Goal: Transaction & Acquisition: Purchase product/service

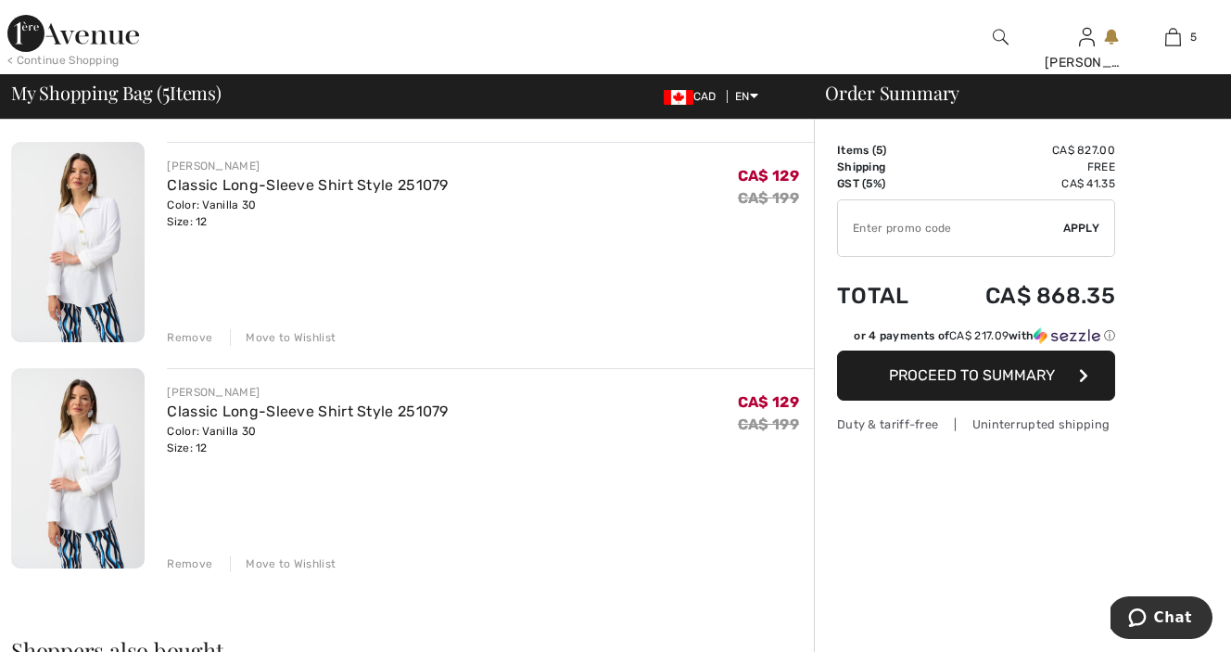
scroll to position [813, 0]
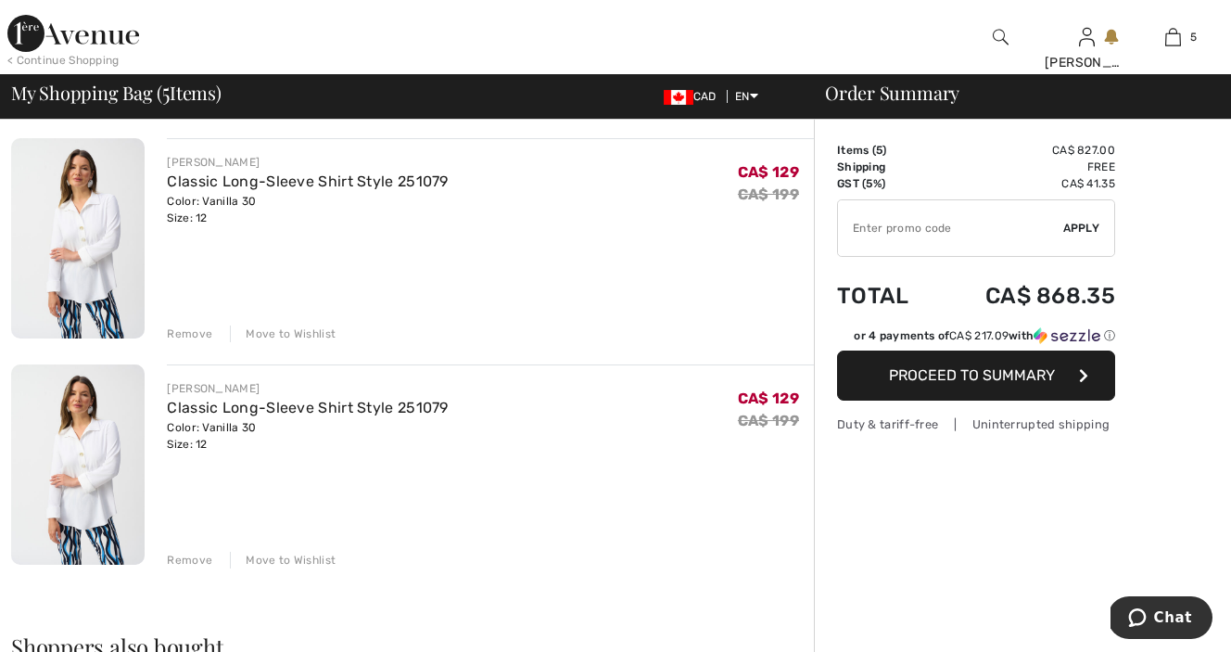
click at [185, 558] on div "Remove" at bounding box center [189, 560] width 45 height 17
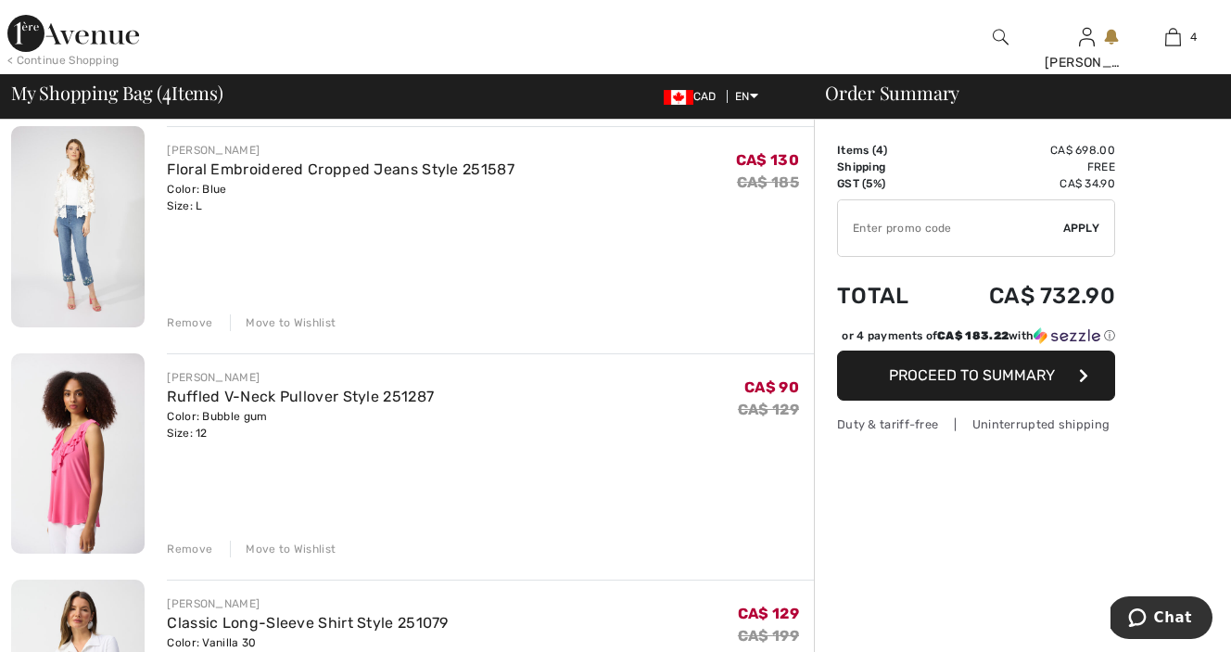
scroll to position [0, 0]
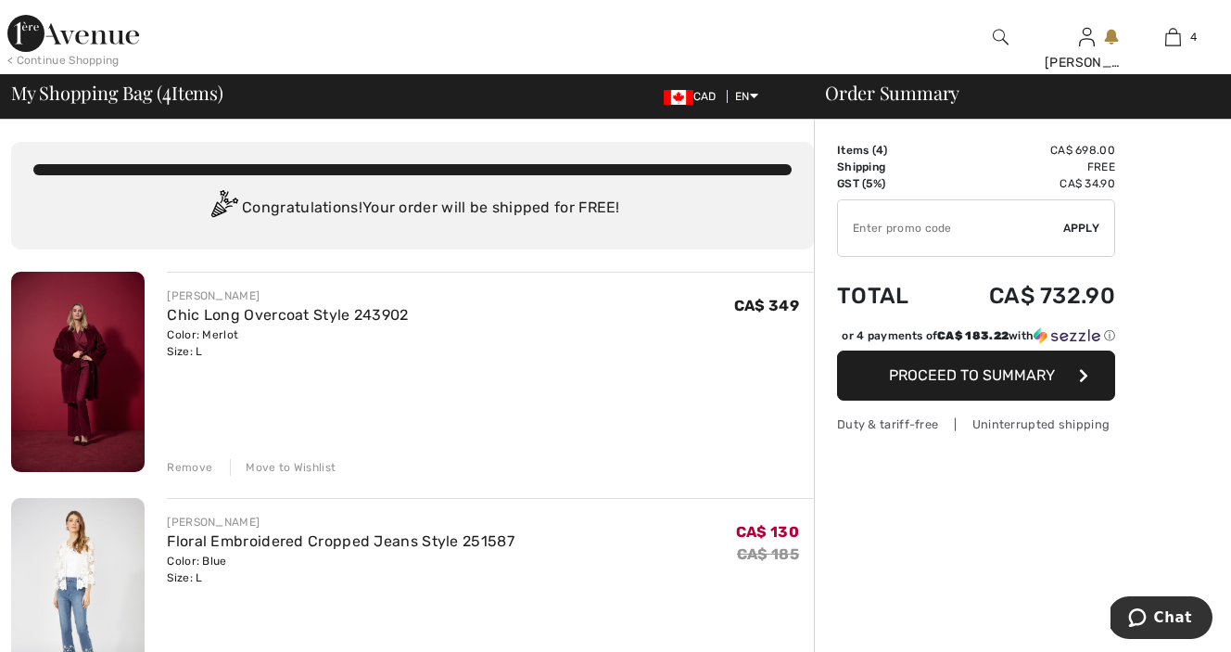
type input "NEW15"
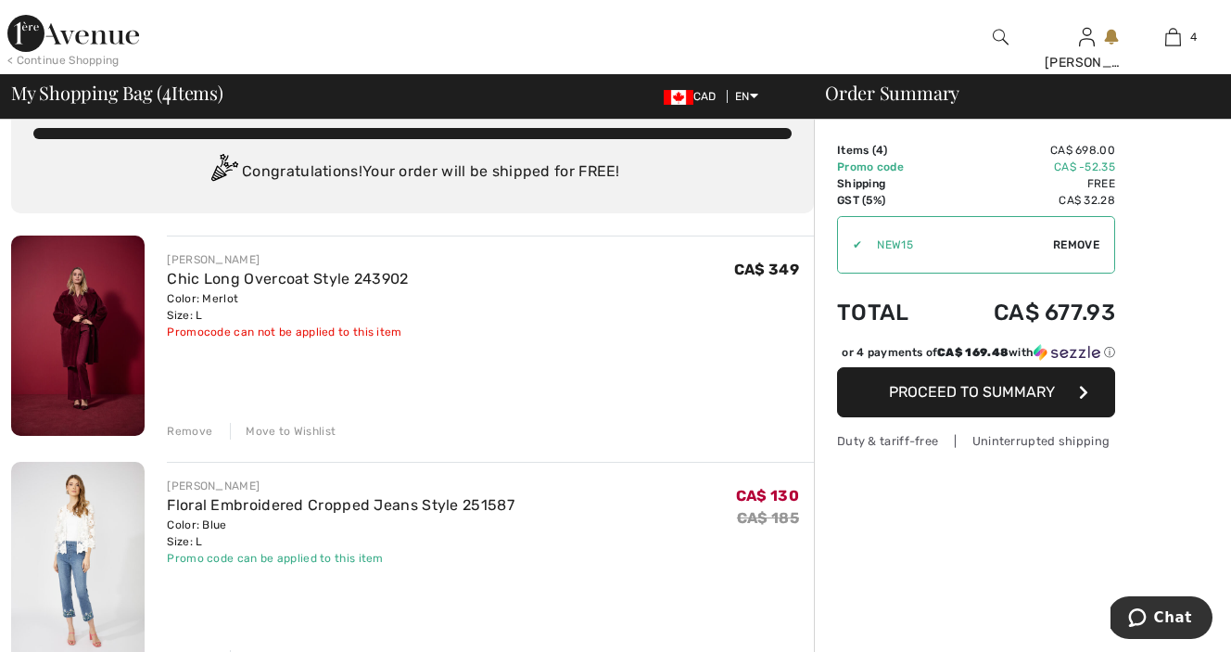
scroll to position [39, 0]
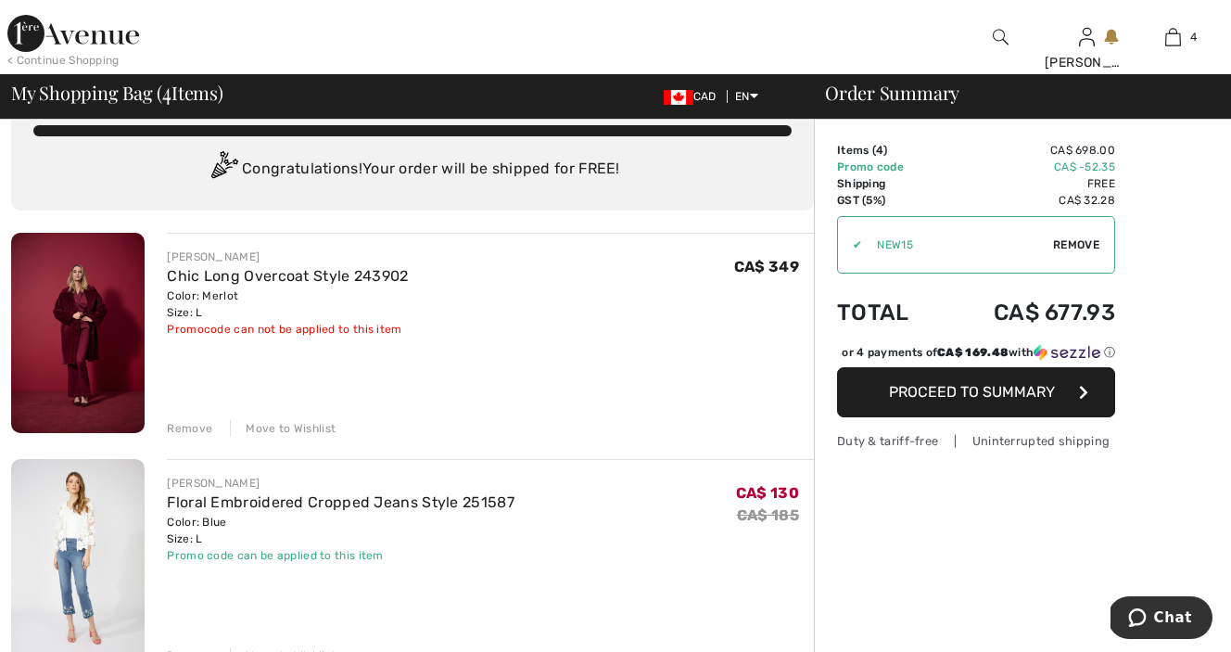
click at [270, 429] on div "Move to Wishlist" at bounding box center [283, 428] width 106 height 17
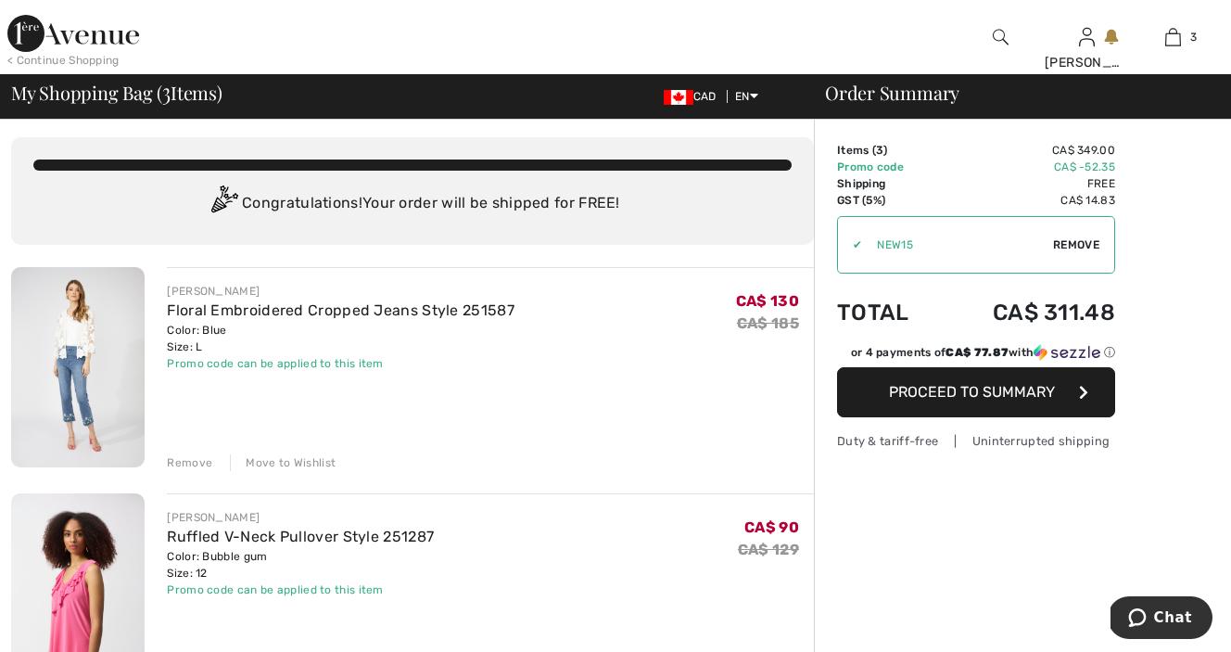
scroll to position [0, 0]
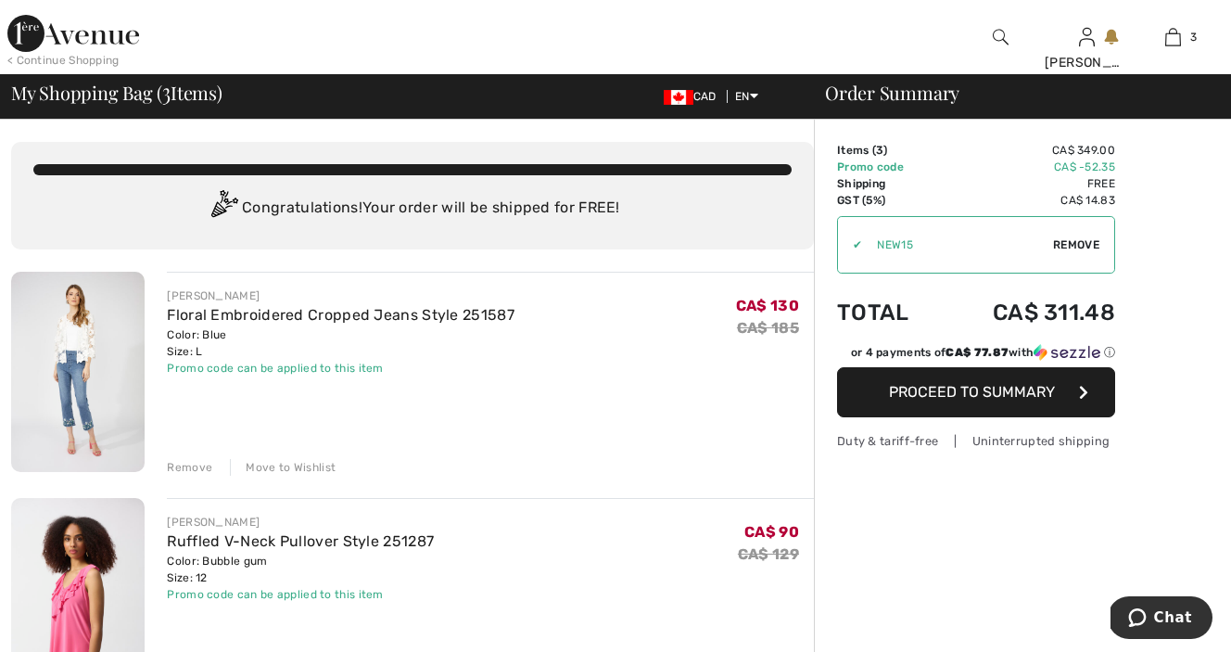
click at [65, 389] on img at bounding box center [78, 372] width 134 height 200
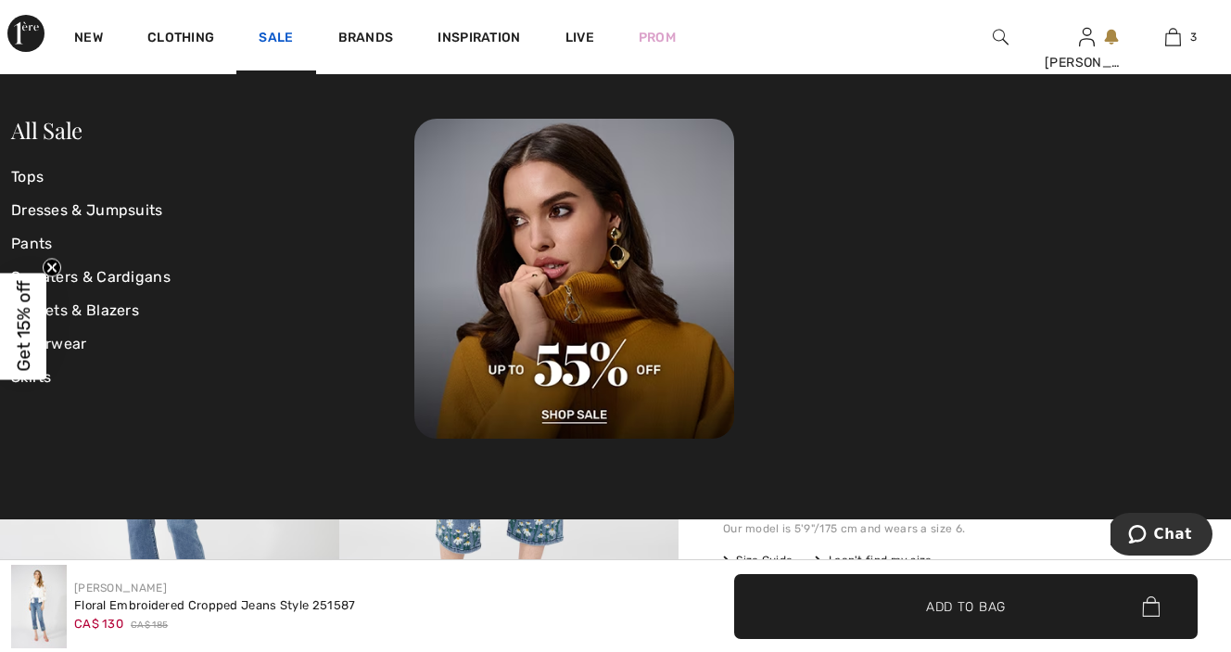
click at [281, 34] on link "Sale" at bounding box center [276, 39] width 34 height 19
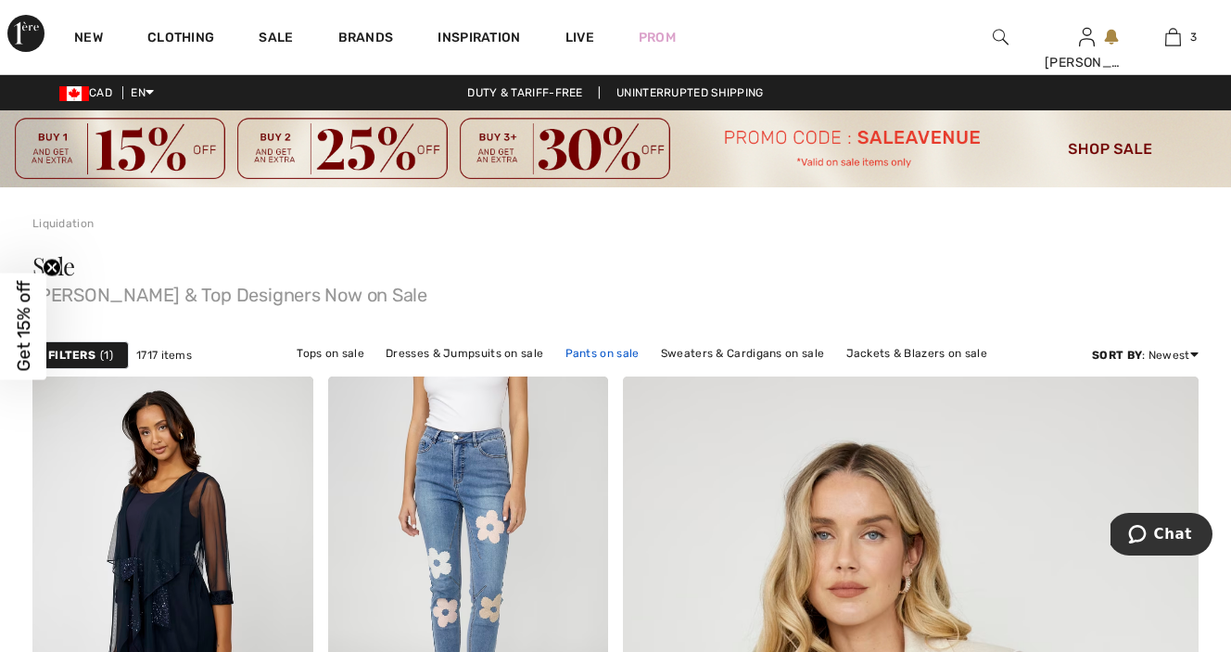
click at [612, 356] on link "Pants on sale" at bounding box center [602, 353] width 93 height 24
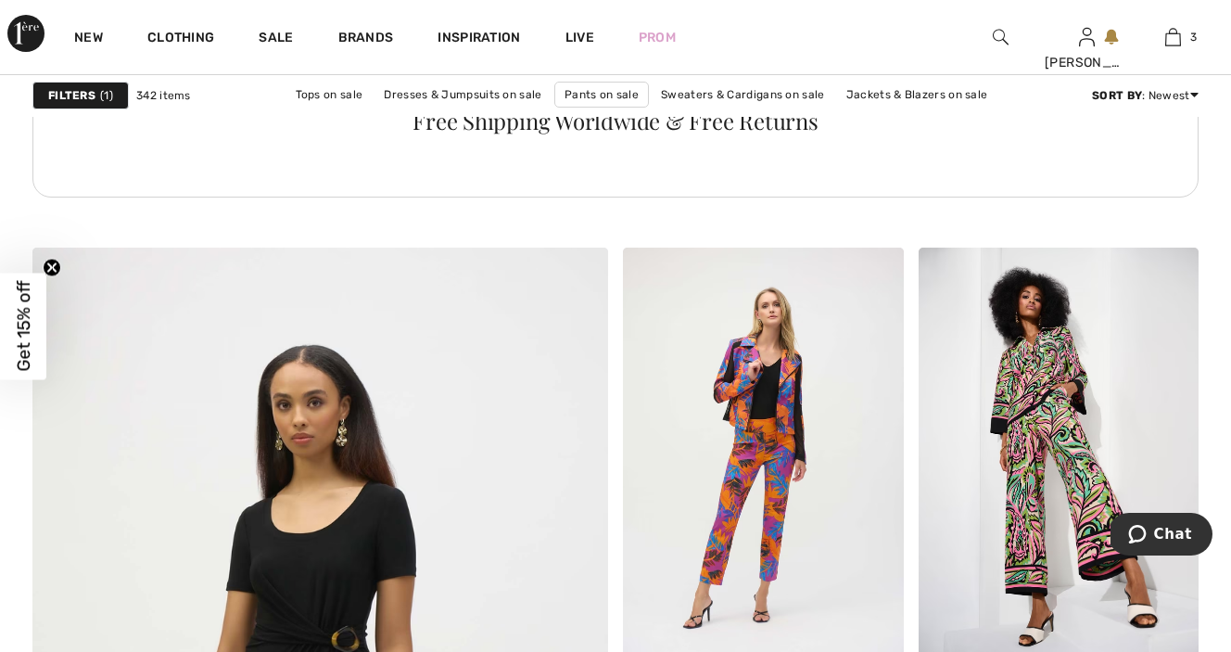
scroll to position [3945, 0]
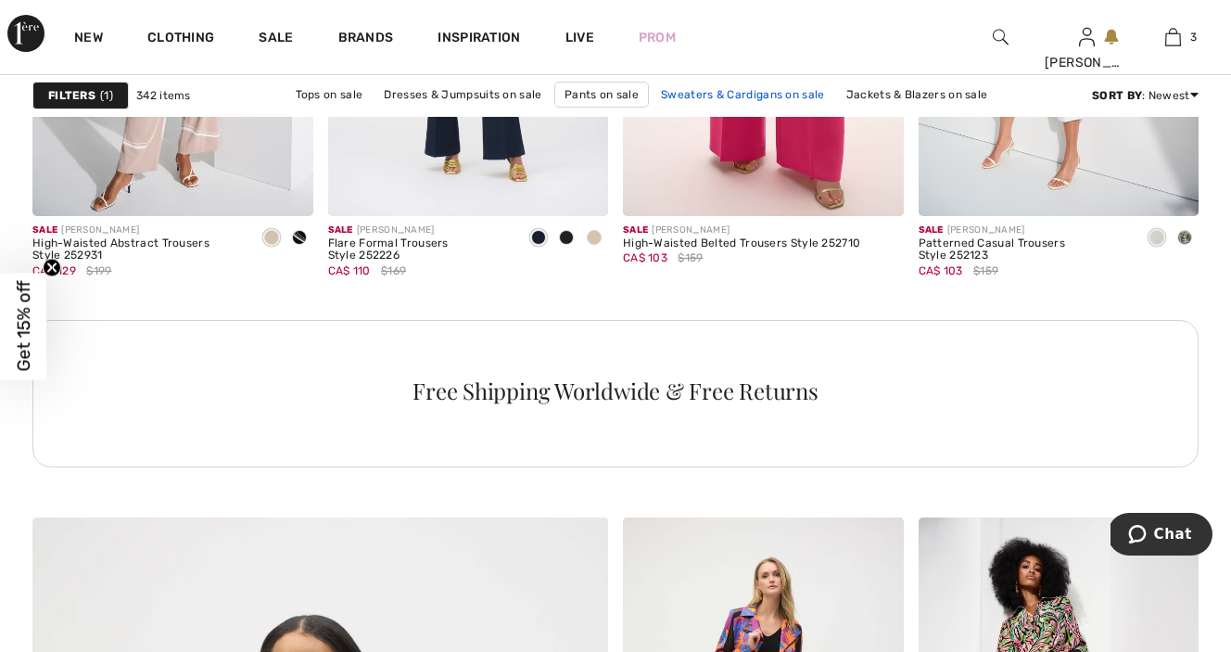
click at [761, 96] on link "Sweaters & Cardigans on sale" at bounding box center [743, 95] width 182 height 24
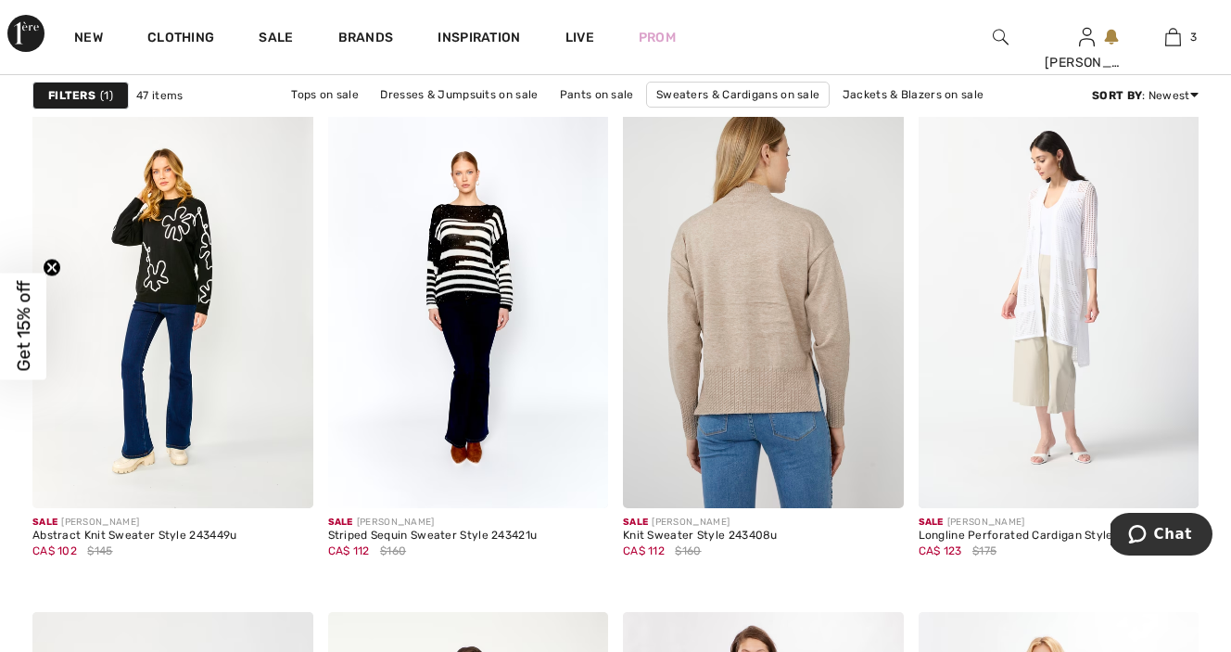
scroll to position [6673, 0]
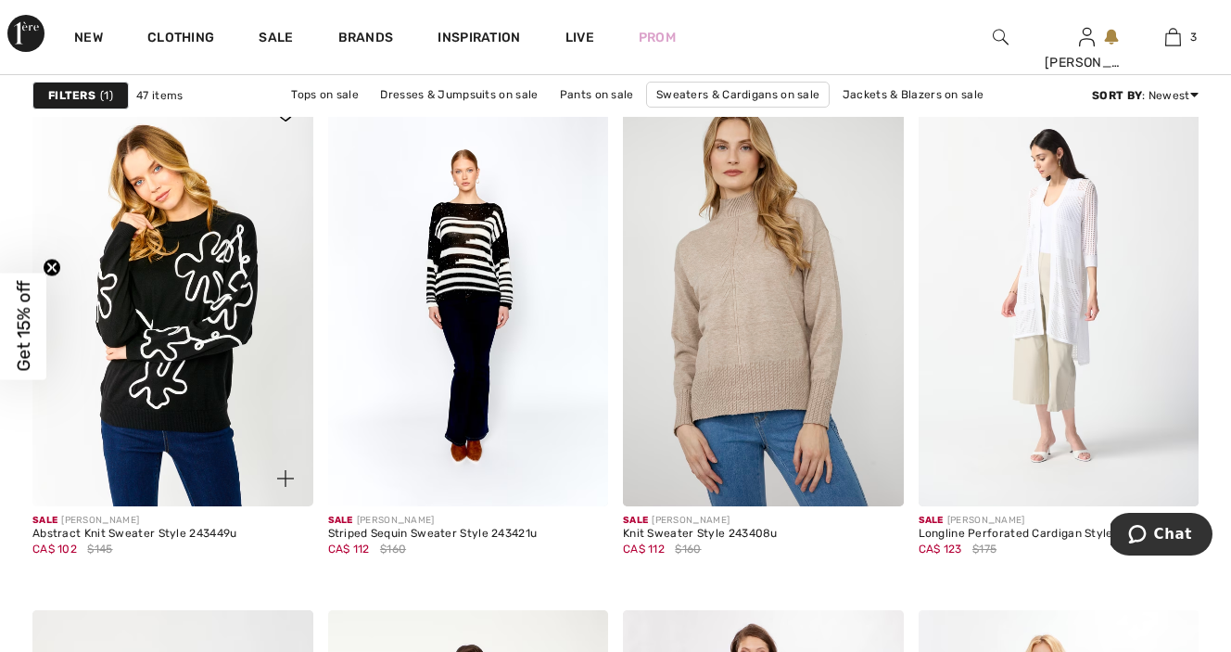
click at [211, 325] on img at bounding box center [172, 296] width 281 height 421
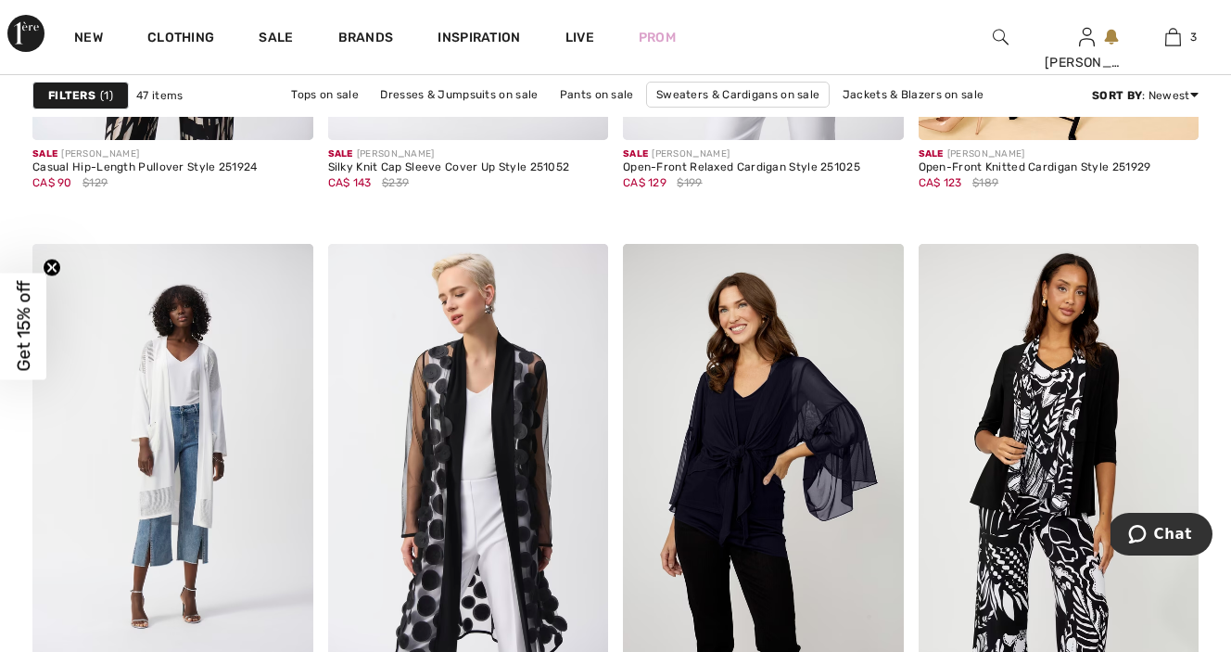
scroll to position [2954, 0]
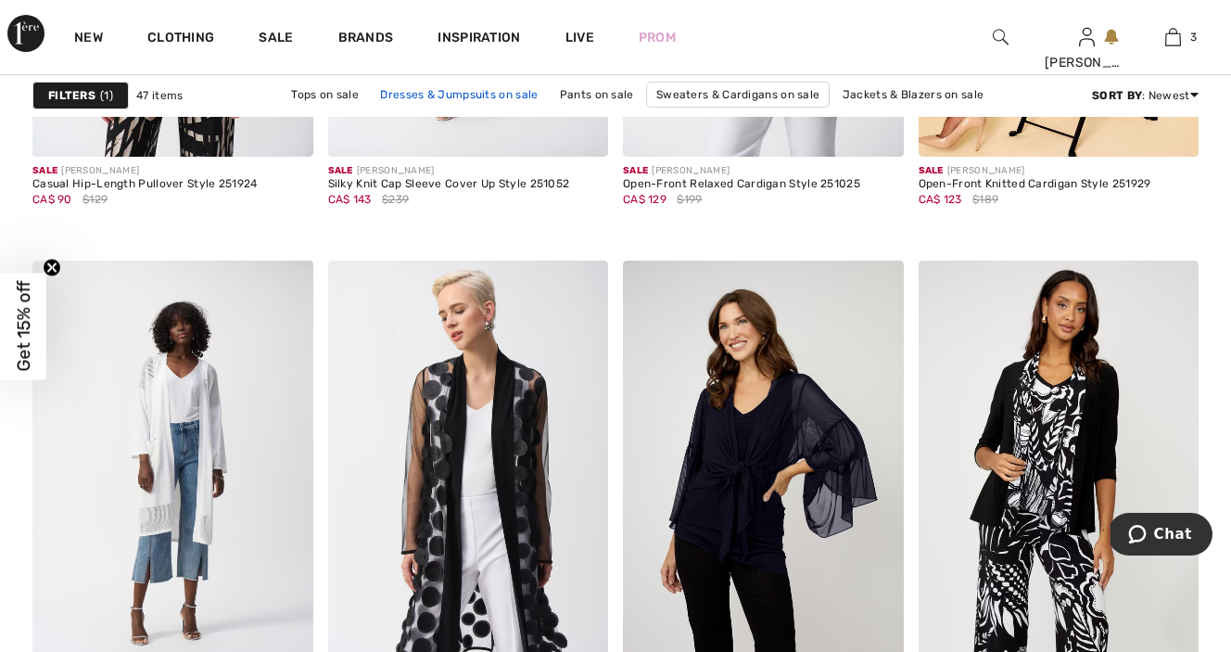
click at [452, 92] on link "Dresses & Jumpsuits on sale" at bounding box center [459, 95] width 176 height 24
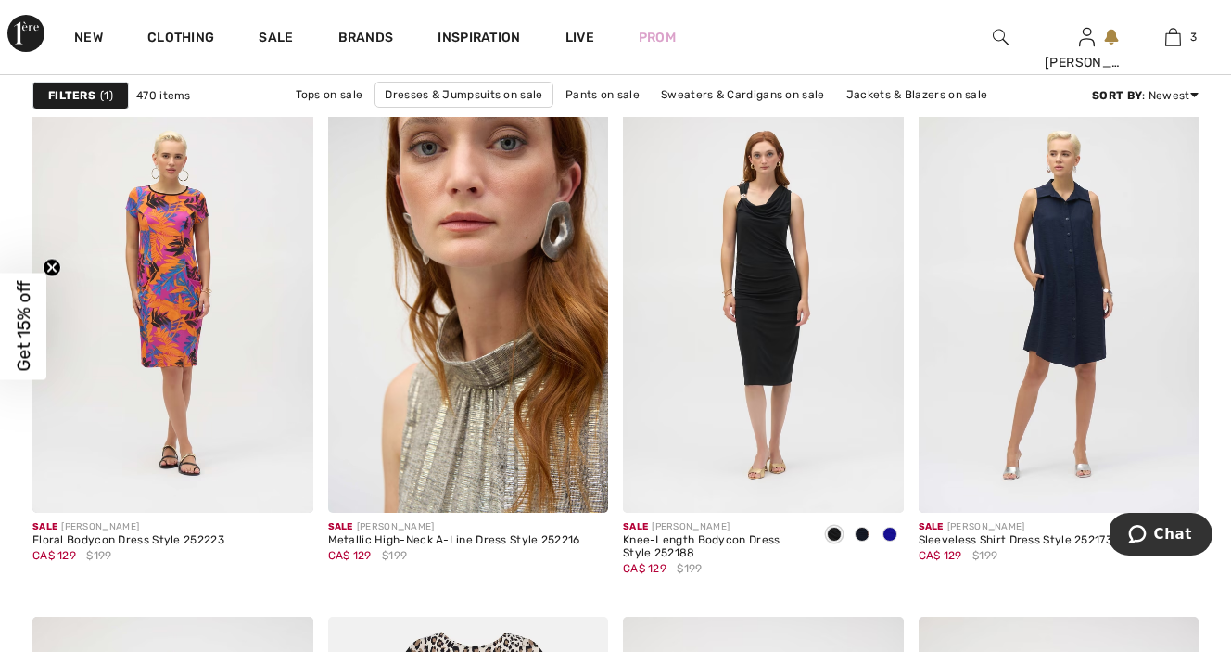
scroll to position [2556, 0]
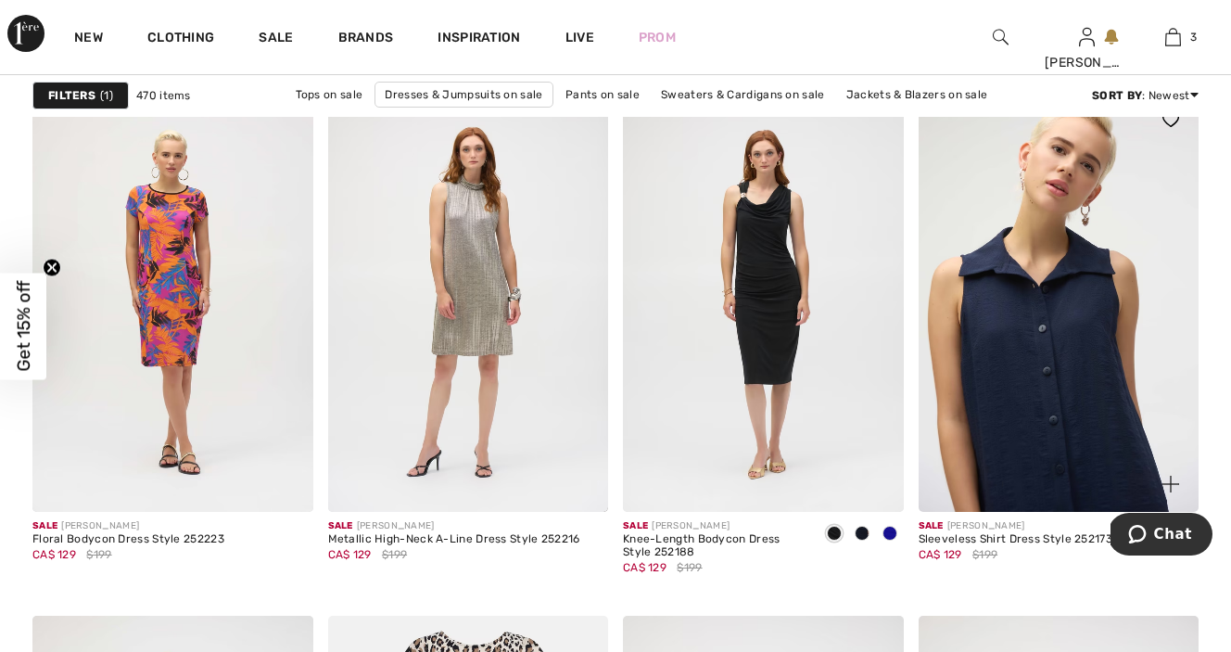
click at [1065, 351] on img at bounding box center [1059, 302] width 281 height 421
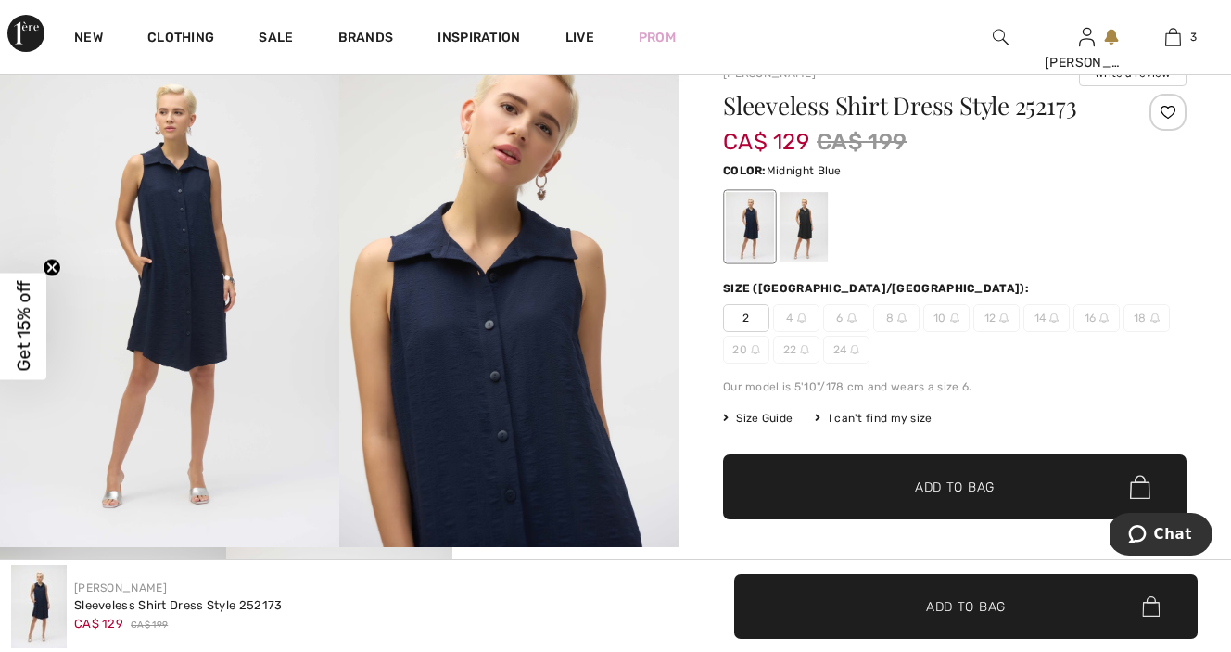
scroll to position [148, 0]
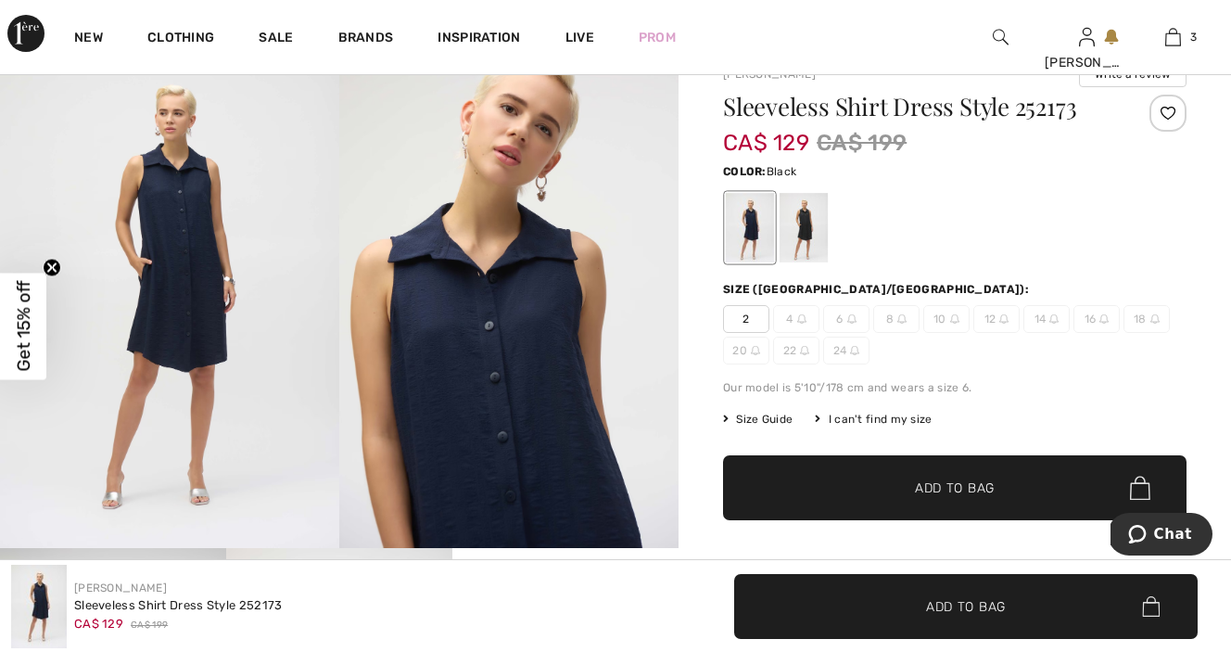
click at [812, 227] on div at bounding box center [804, 228] width 48 height 70
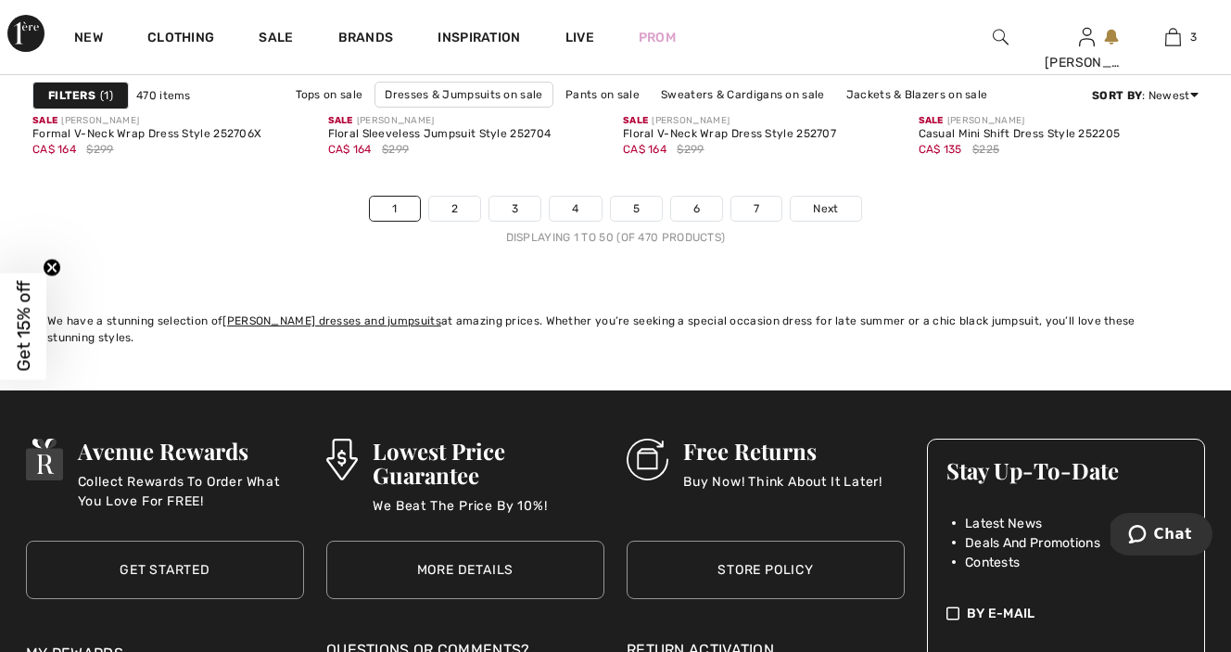
scroll to position [8177, 0]
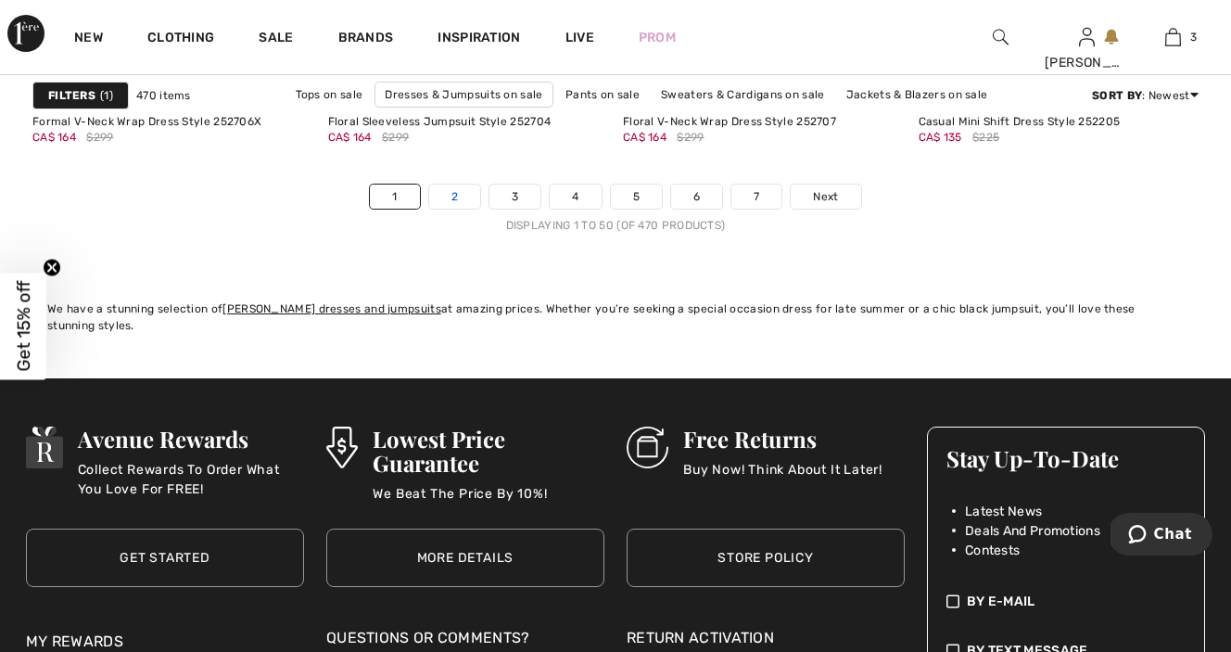
click at [449, 189] on link "2" at bounding box center [454, 197] width 51 height 24
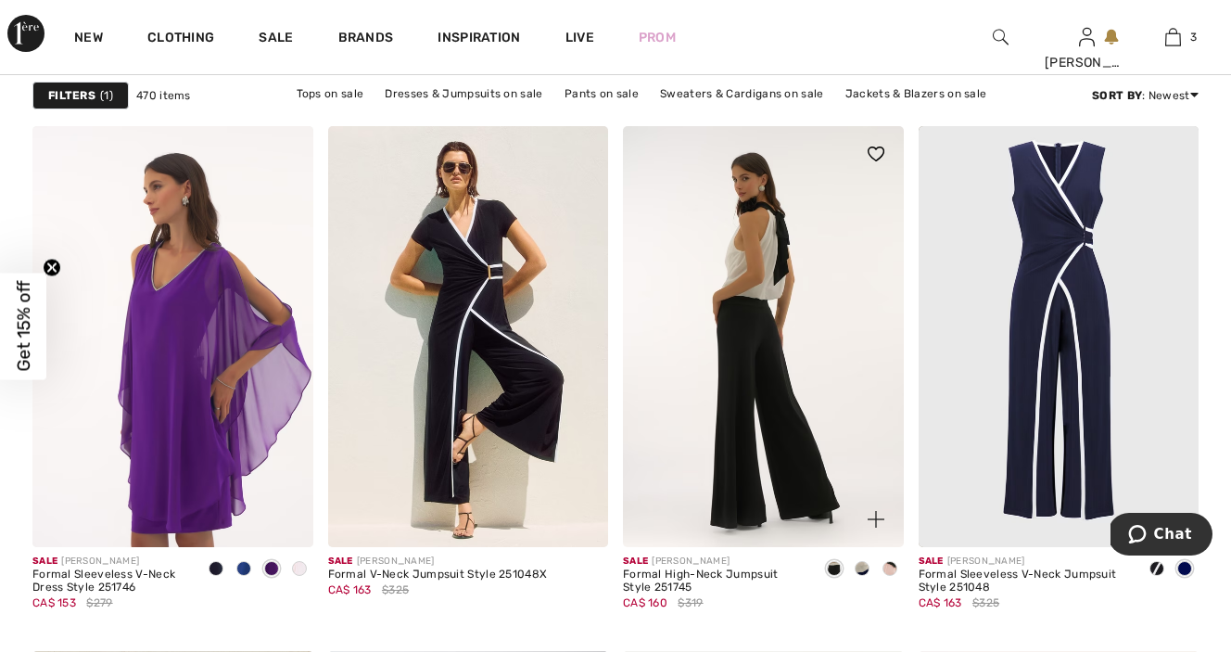
scroll to position [7156, 0]
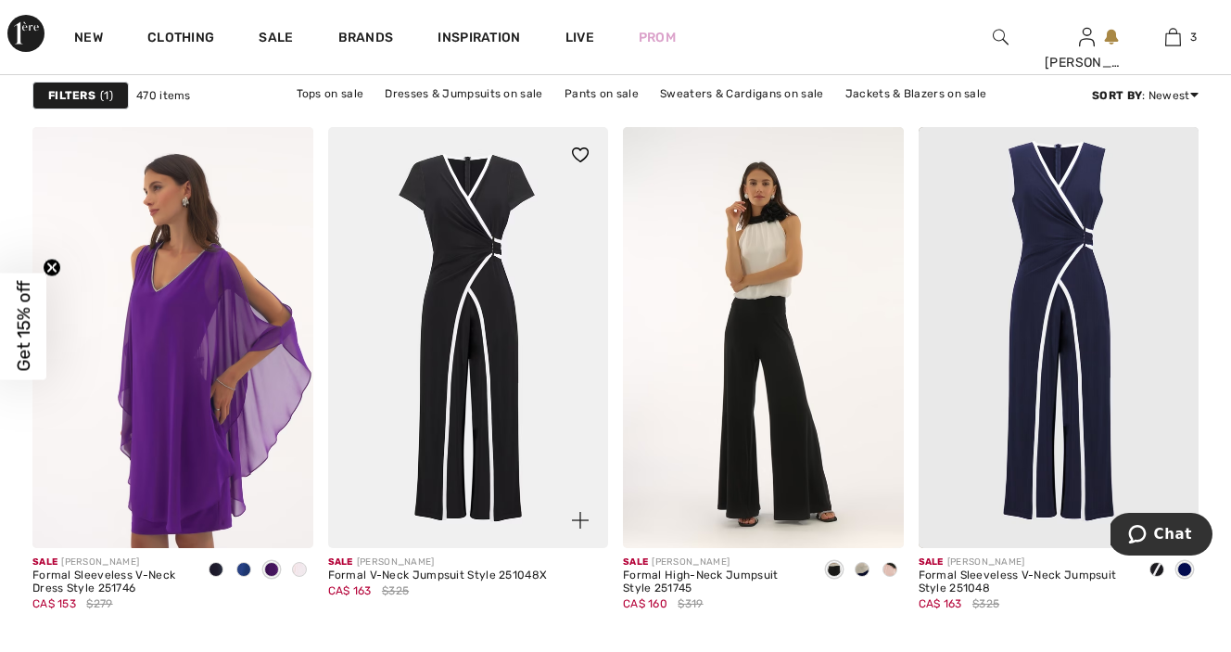
click at [476, 333] on img at bounding box center [468, 337] width 281 height 421
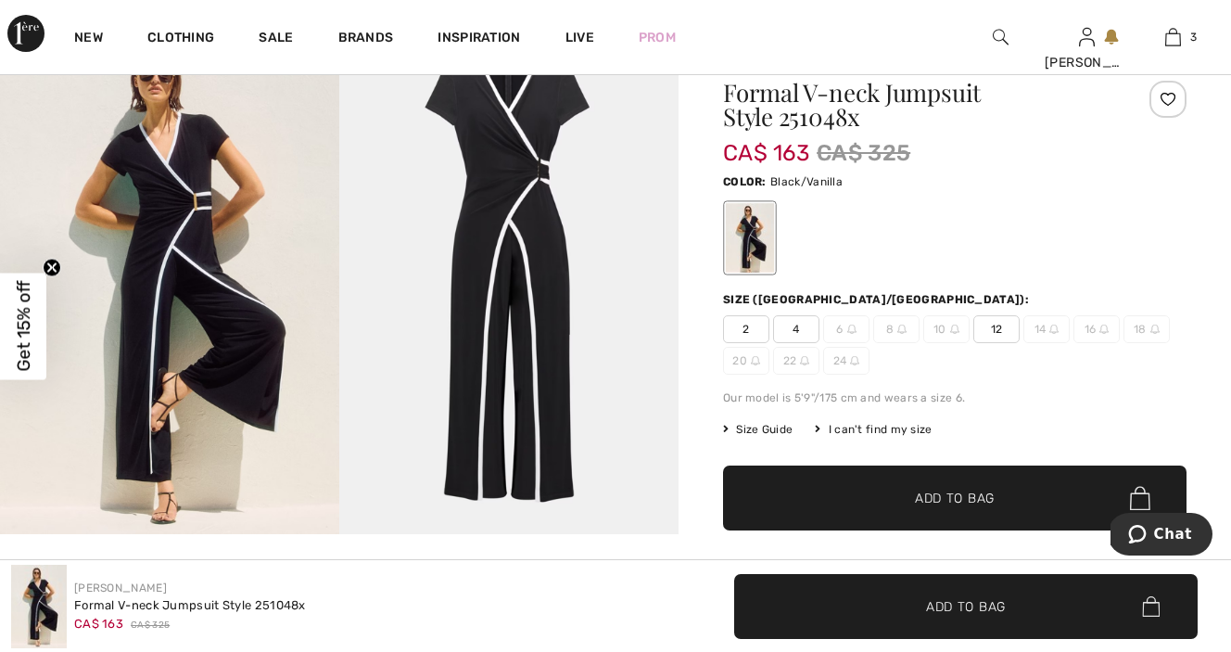
scroll to position [169, 0]
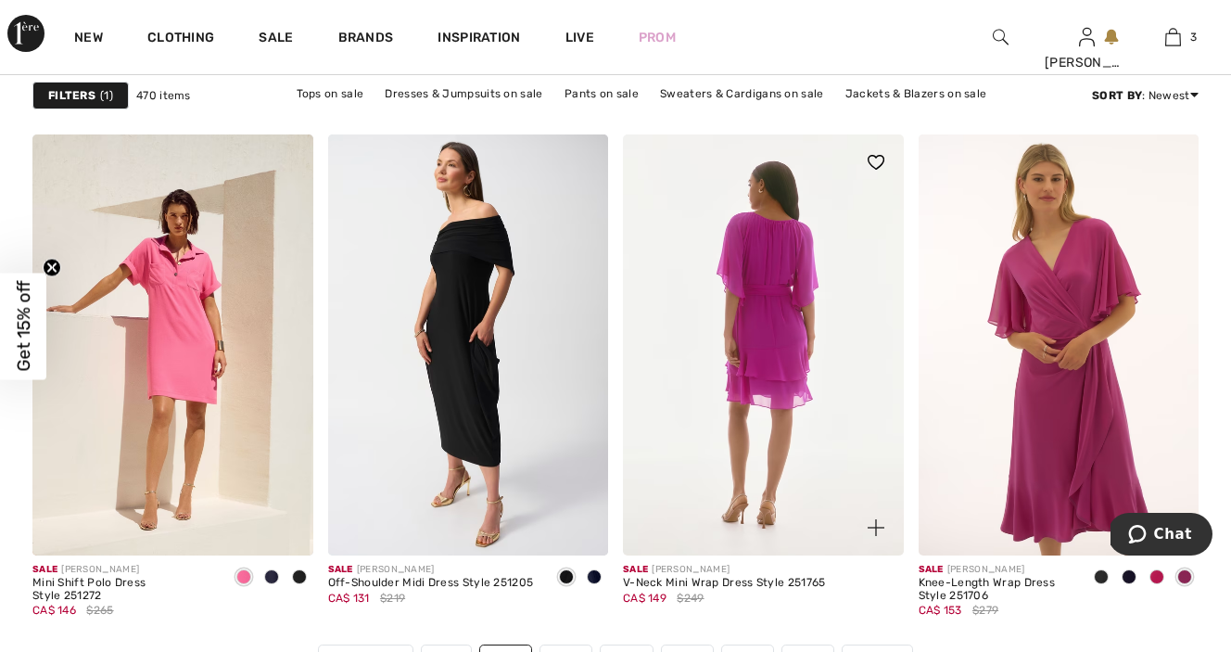
scroll to position [7490, 0]
